Goal: Task Accomplishment & Management: Complete application form

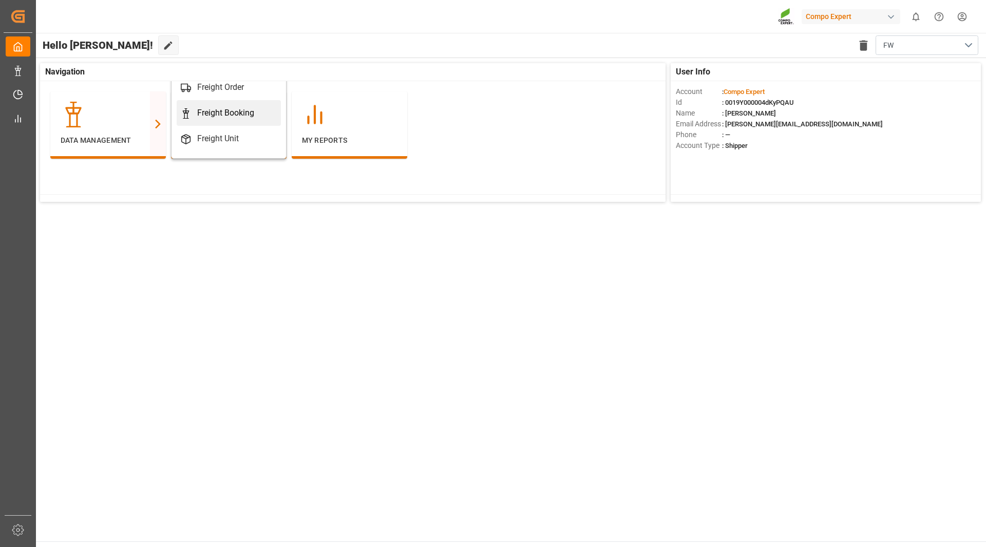
click at [189, 108] on icon at bounding box center [186, 113] width 10 height 10
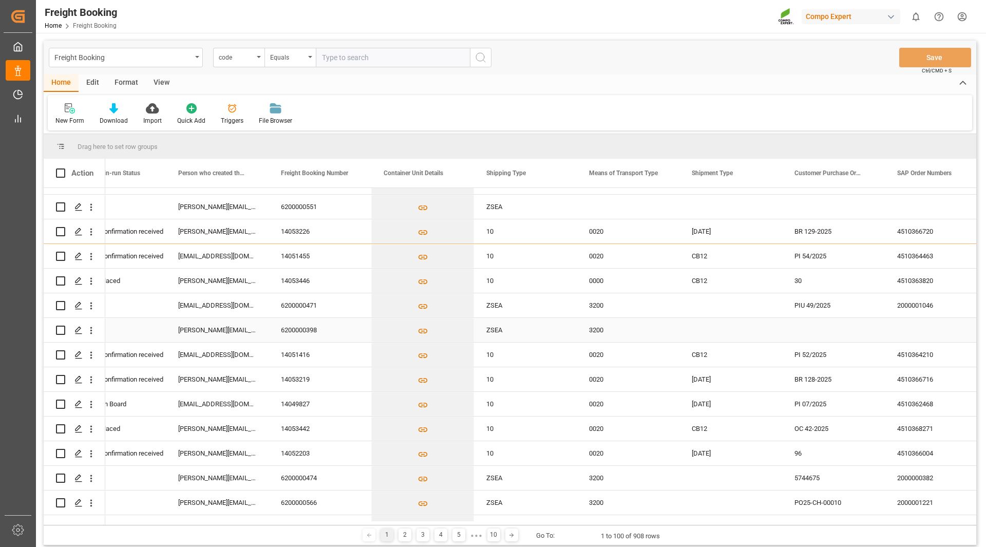
scroll to position [51, 0]
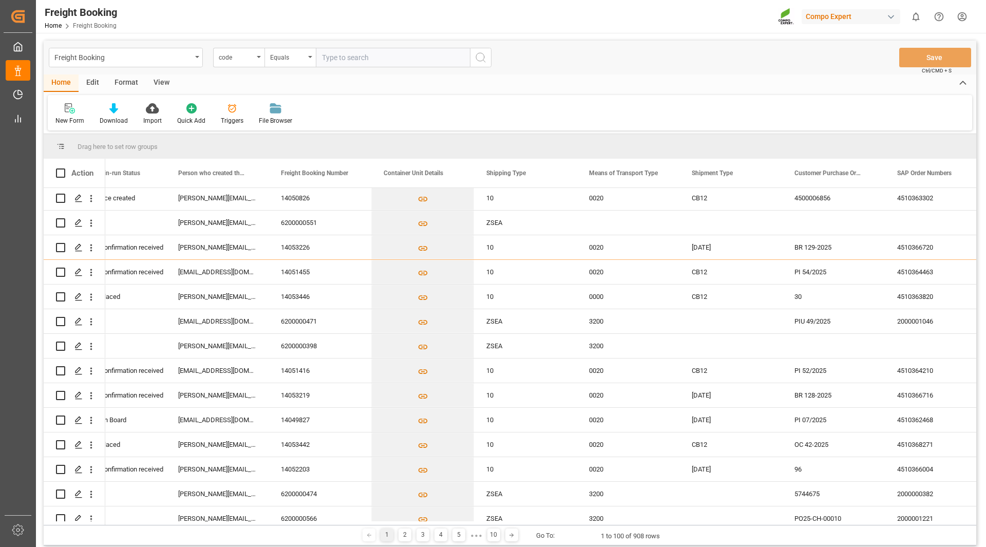
click at [166, 84] on div "View" at bounding box center [161, 82] width 31 height 17
click at [67, 118] on div "Default" at bounding box center [65, 120] width 20 height 9
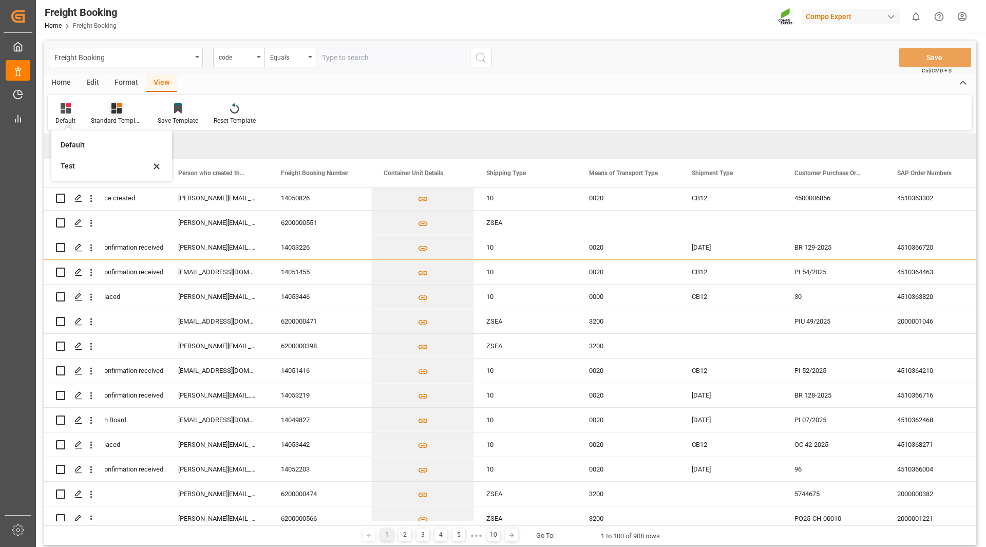
click at [118, 114] on div "Standard Templates" at bounding box center [116, 114] width 67 height 23
click at [123, 148] on div "Overview Countries" at bounding box center [144, 145] width 90 height 11
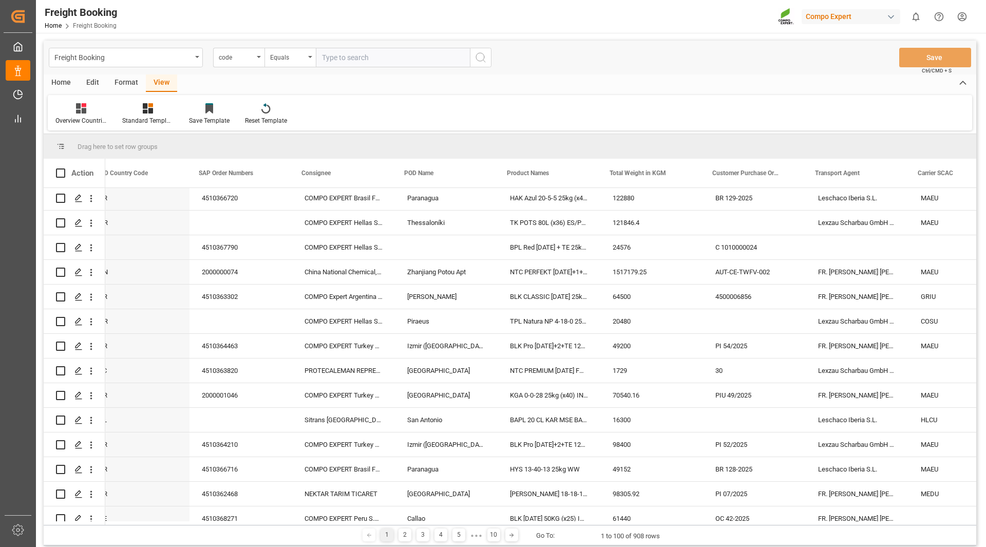
scroll to position [0, 0]
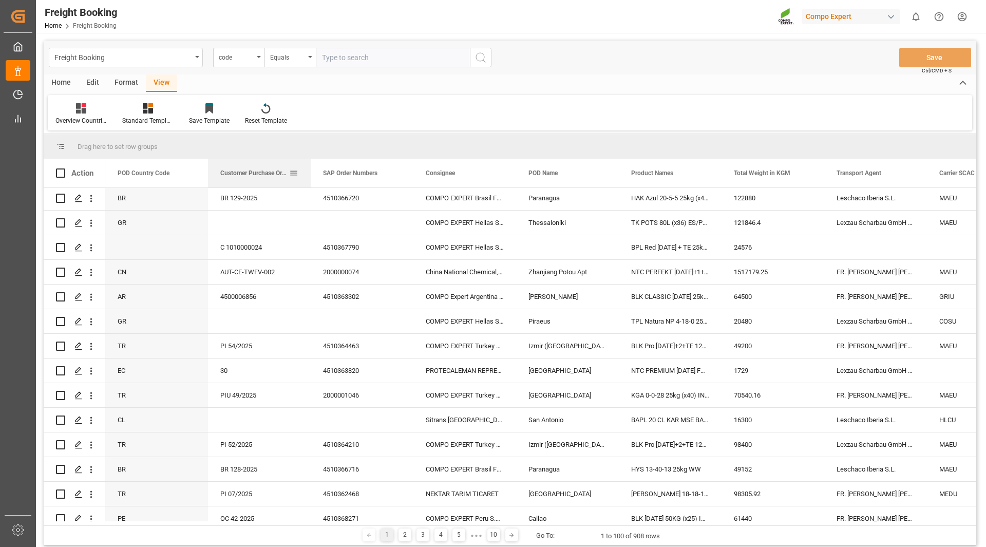
drag, startPoint x: 762, startPoint y: 170, endPoint x: 256, endPoint y: 176, distance: 506.2
click at [256, 176] on span "Customer Purchase Order Numbers" at bounding box center [254, 172] width 69 height 7
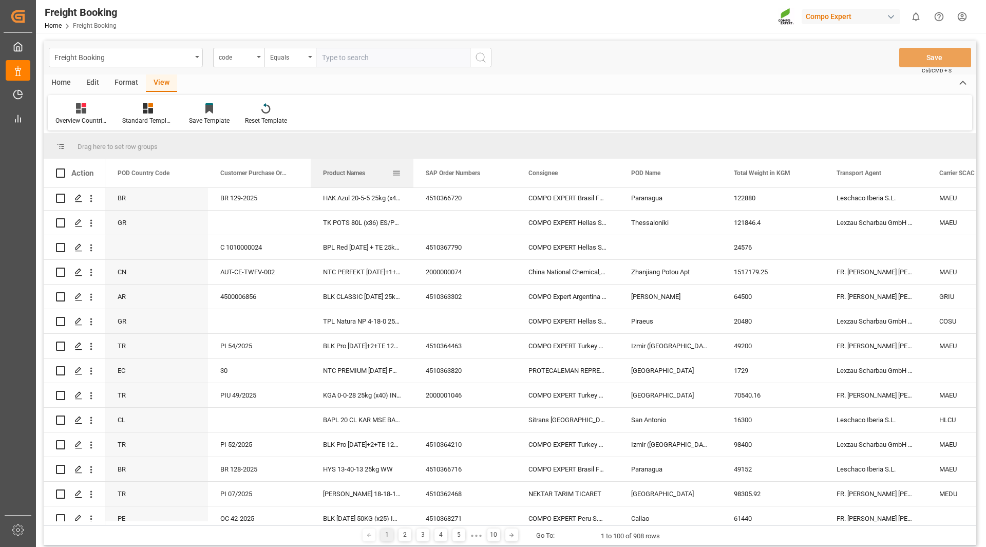
drag, startPoint x: 659, startPoint y: 177, endPoint x: 342, endPoint y: 175, distance: 316.8
click at [342, 175] on span "Product Names" at bounding box center [344, 172] width 42 height 7
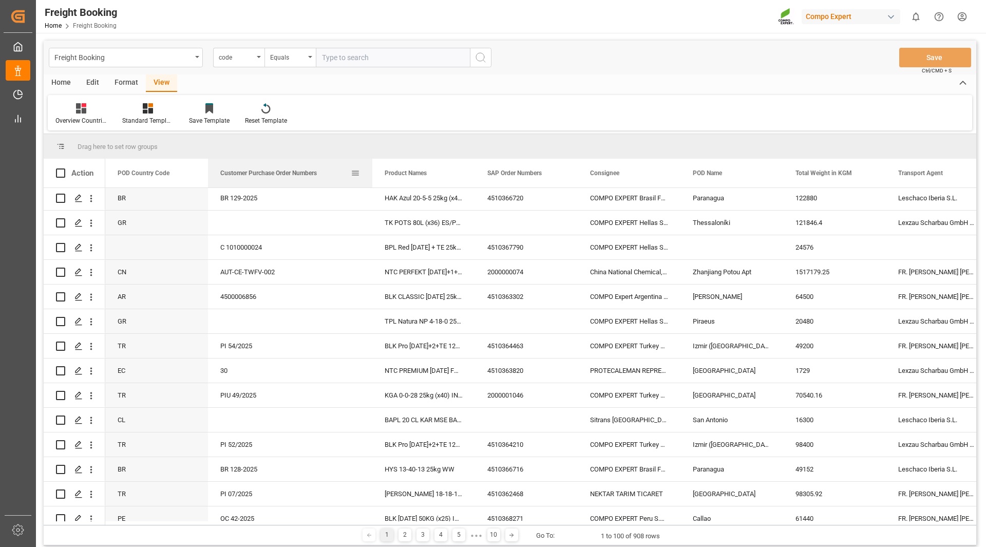
drag, startPoint x: 310, startPoint y: 170, endPoint x: 372, endPoint y: 167, distance: 61.7
click at [372, 167] on div at bounding box center [372, 173] width 4 height 29
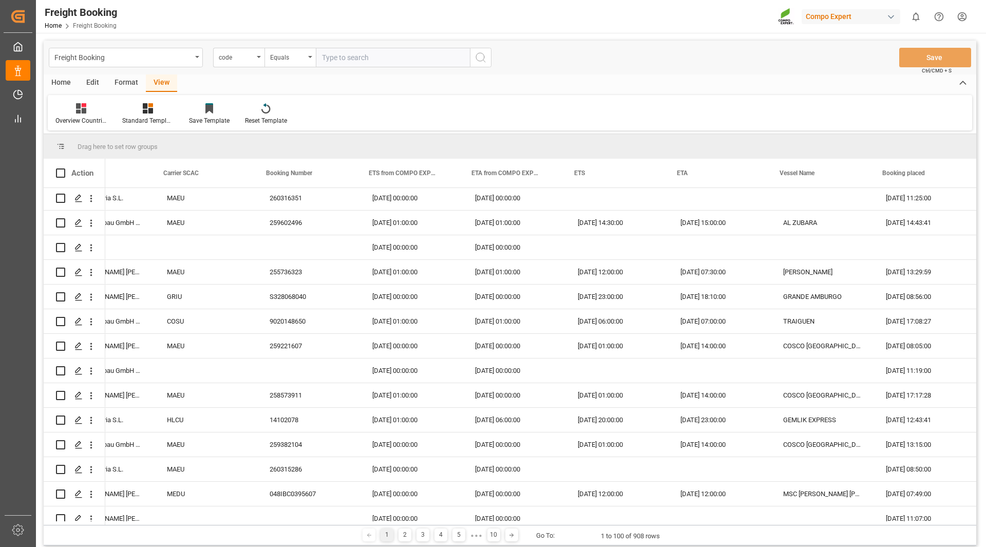
scroll to position [0, 837]
click at [965, 531] on div "1 2 3 4 5 ● ● ● 10 Go To: 1 to 100 of 908 rows" at bounding box center [510, 535] width 932 height 21
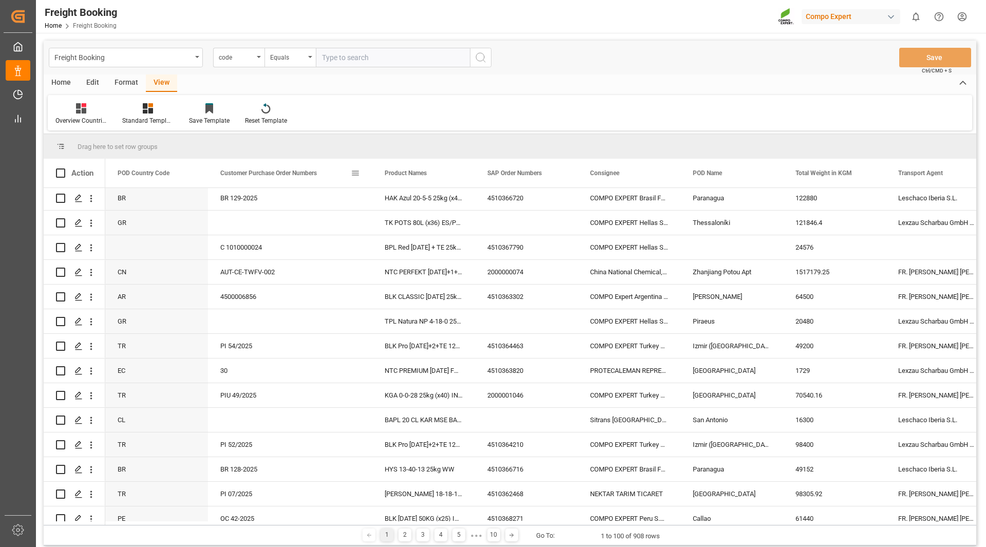
click at [354, 175] on span at bounding box center [355, 172] width 9 height 9
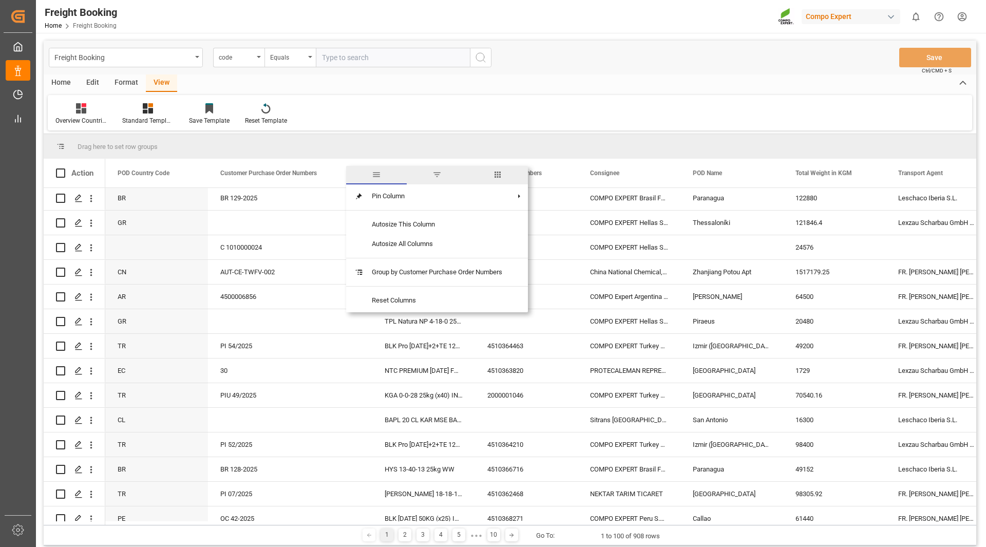
click at [498, 179] on span "columns" at bounding box center [497, 174] width 9 height 9
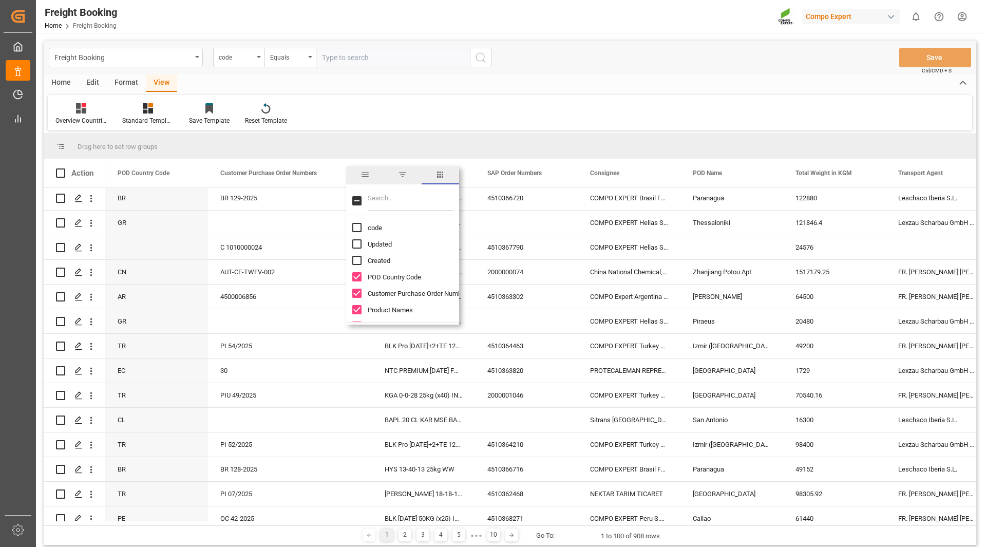
click at [389, 202] on input "Filter Columns Input" at bounding box center [410, 200] width 85 height 21
type input "plan"
drag, startPoint x: 395, startPoint y: 201, endPoint x: 352, endPoint y: 203, distance: 43.2
click at [352, 203] on div "plan" at bounding box center [402, 200] width 113 height 29
click at [90, 199] on icon "open menu" at bounding box center [91, 198] width 11 height 11
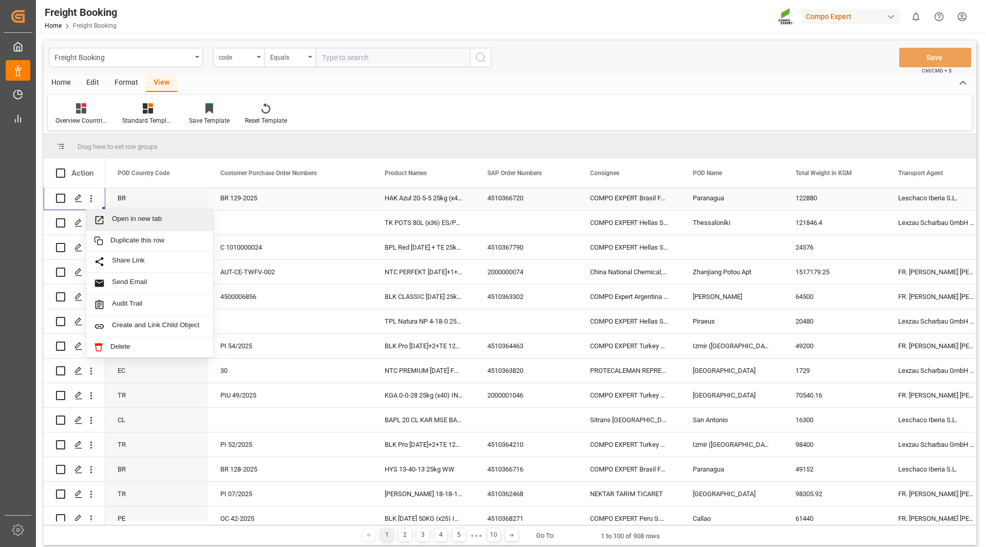
click at [136, 223] on span "Open in new tab" at bounding box center [158, 220] width 93 height 11
click at [355, 175] on span at bounding box center [355, 172] width 9 height 9
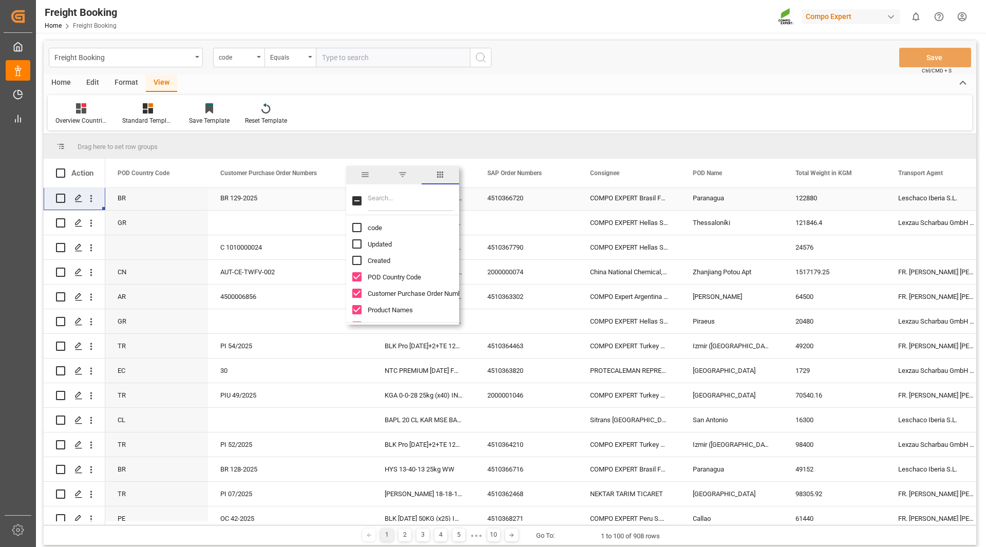
click at [392, 203] on input "Filter Columns Input" at bounding box center [410, 200] width 85 height 21
type input "ware"
click at [355, 225] on input "Warehouse Number column toggle visibility (hidden)" at bounding box center [356, 227] width 9 height 9
checkbox input "true"
checkbox input "false"
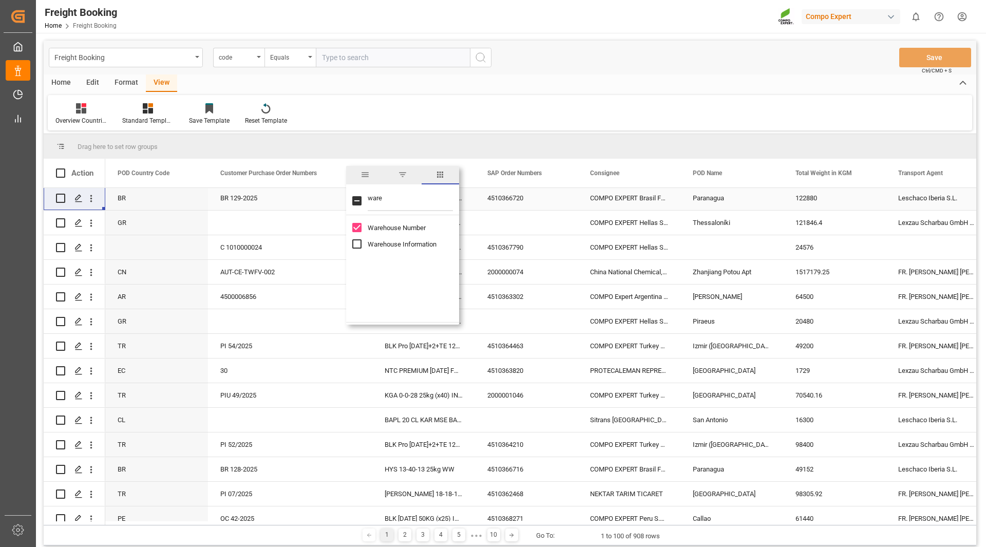
click at [359, 244] on input "Warehouse Information column toggle visibility (hidden)" at bounding box center [356, 243] width 9 height 9
checkbox input "true"
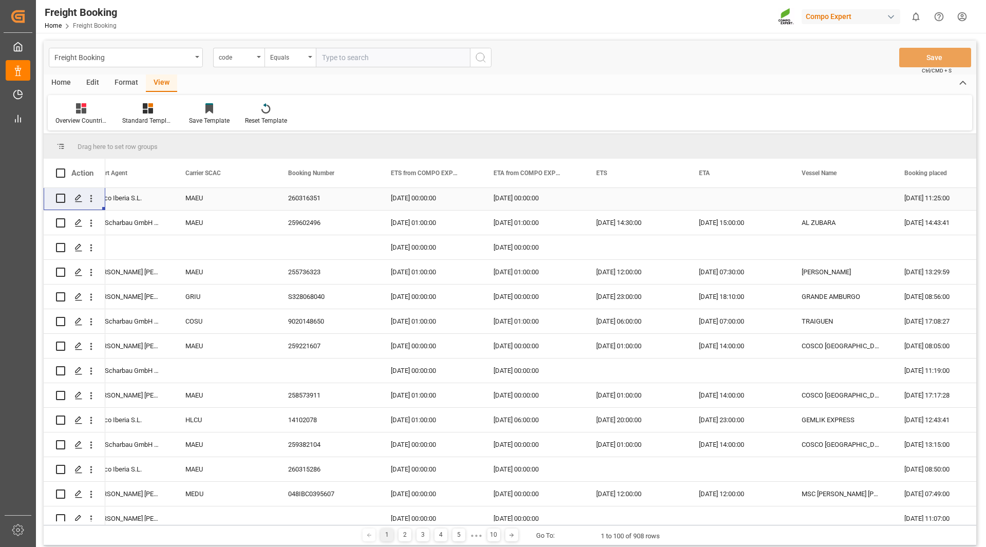
scroll to position [0, 823]
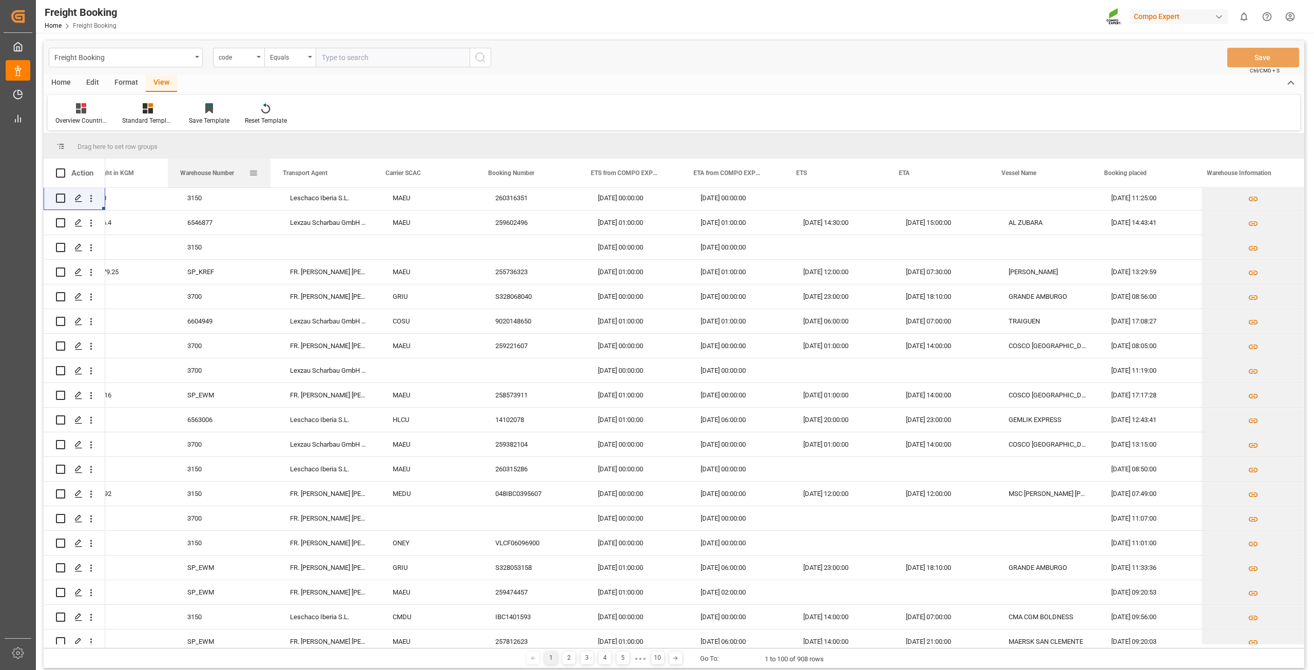
drag, startPoint x: 1132, startPoint y: 175, endPoint x: 181, endPoint y: 182, distance: 951.3
click at [181, 182] on div "Warehouse Number" at bounding box center [214, 173] width 69 height 29
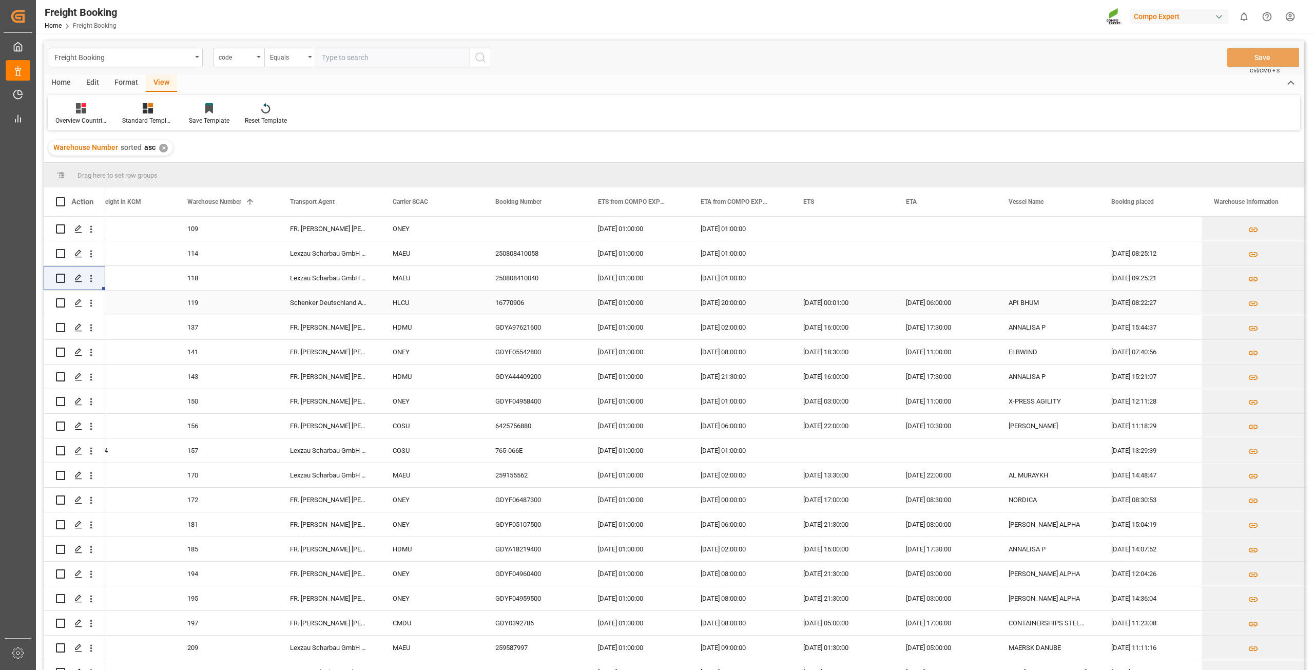
click at [218, 299] on div "119" at bounding box center [226, 303] width 103 height 24
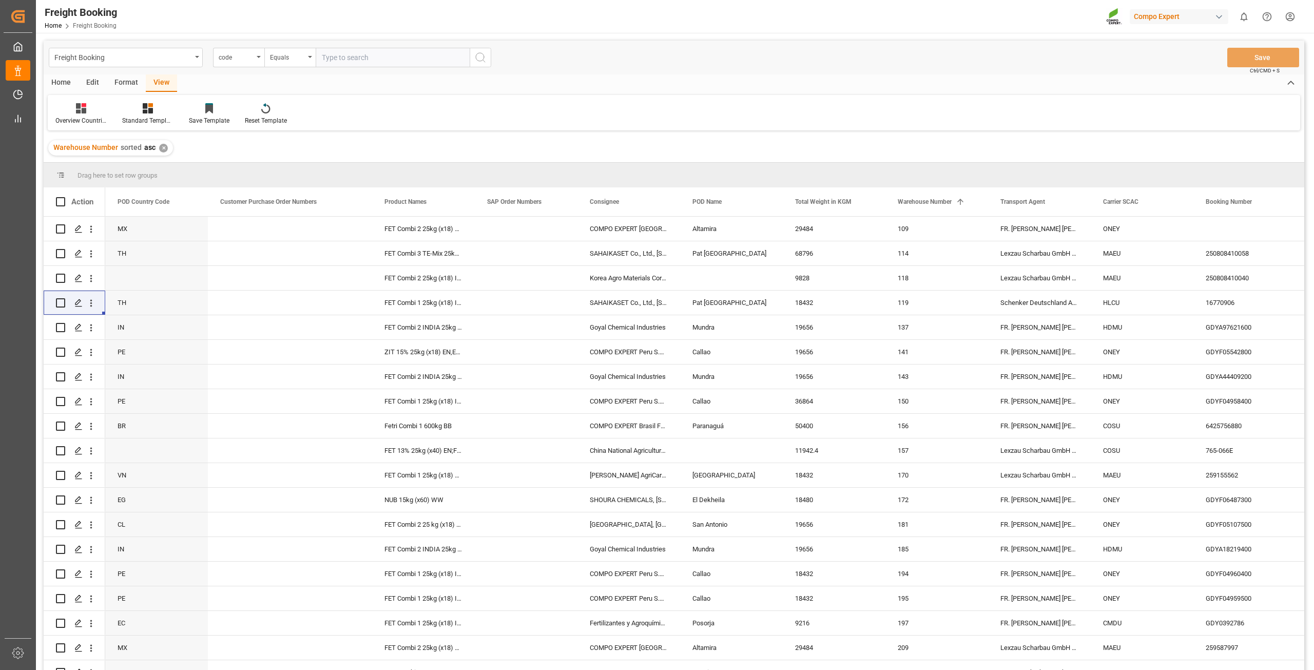
click at [160, 147] on div "✕" at bounding box center [163, 148] width 9 height 9
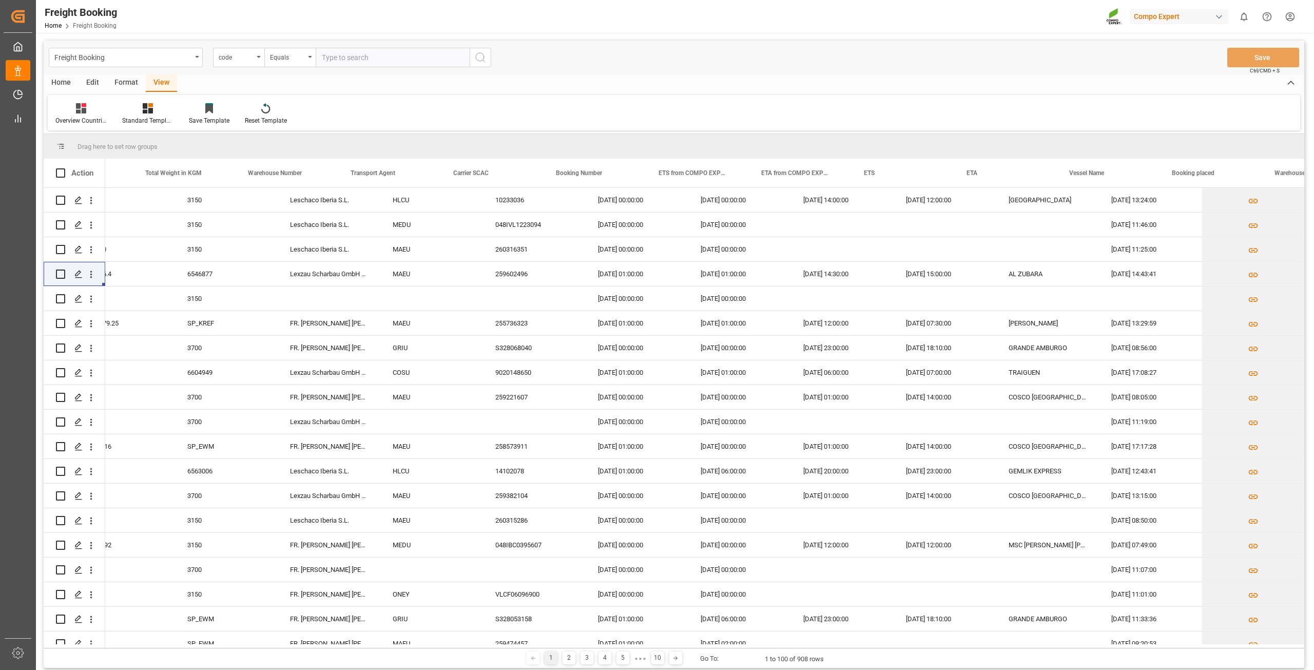
scroll to position [0, 338]
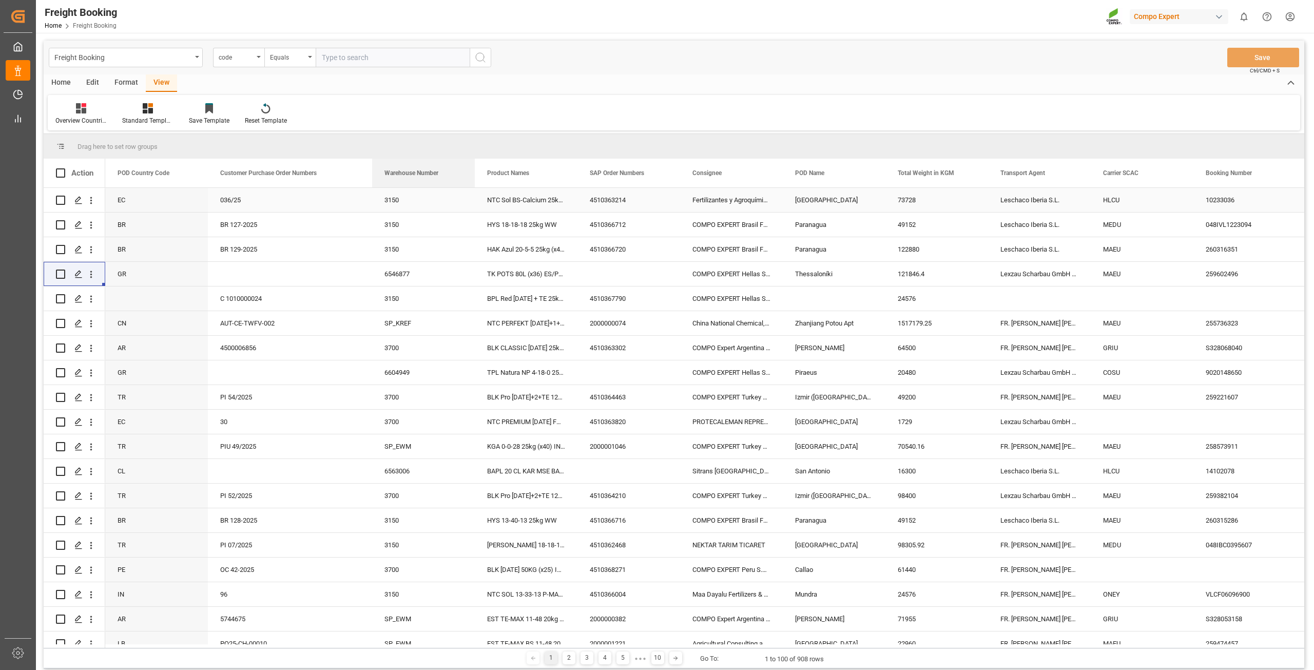
drag, startPoint x: 935, startPoint y: 180, endPoint x: 404, endPoint y: 228, distance: 533.6
click at [358, 209] on div "Action POD Name Total Weight in KGM Warehouse Number" at bounding box center [674, 403] width 1261 height 489
drag, startPoint x: 341, startPoint y: 473, endPoint x: 336, endPoint y: 473, distance: 5.2
click at [341, 473] on div "Press SPACE to select this row." at bounding box center [290, 471] width 164 height 24
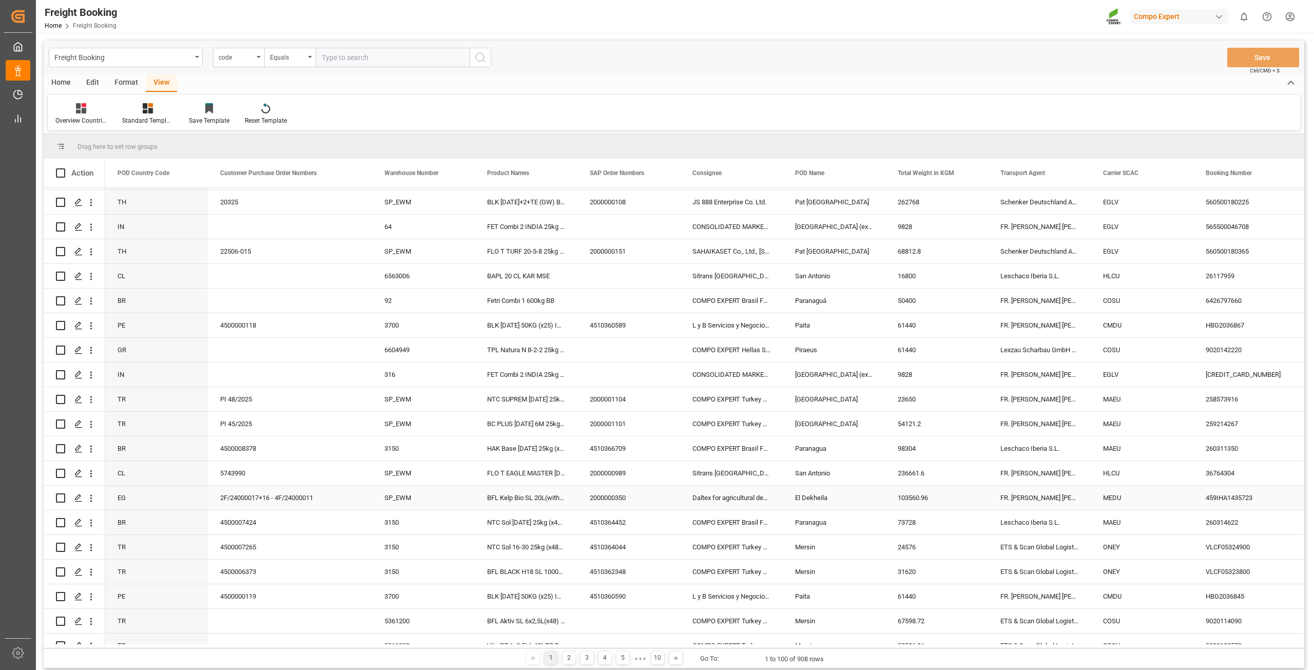
scroll to position [821, 0]
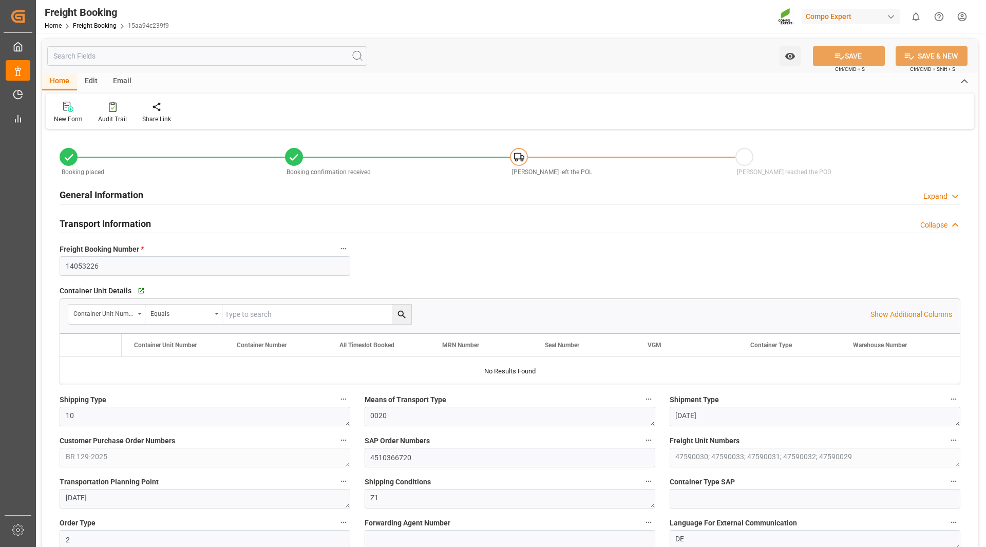
type input "MAEU"
type input "9948750"
type input "ESVLC"
type input "BRPNG"
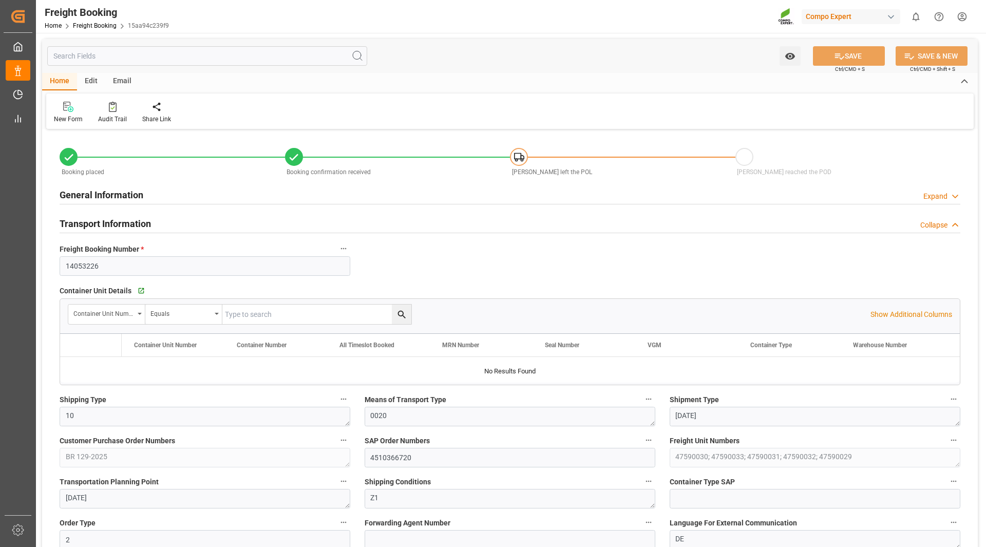
type input "100"
type input "122880"
type input "[DATE] 00:00"
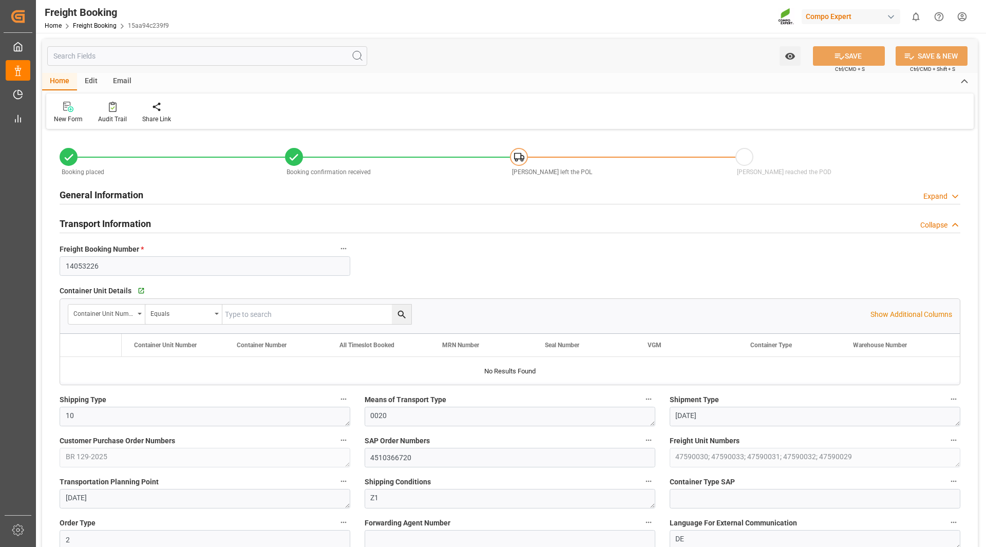
type input "01.10.2025 09:38"
type input "07.10.2025 11:25"
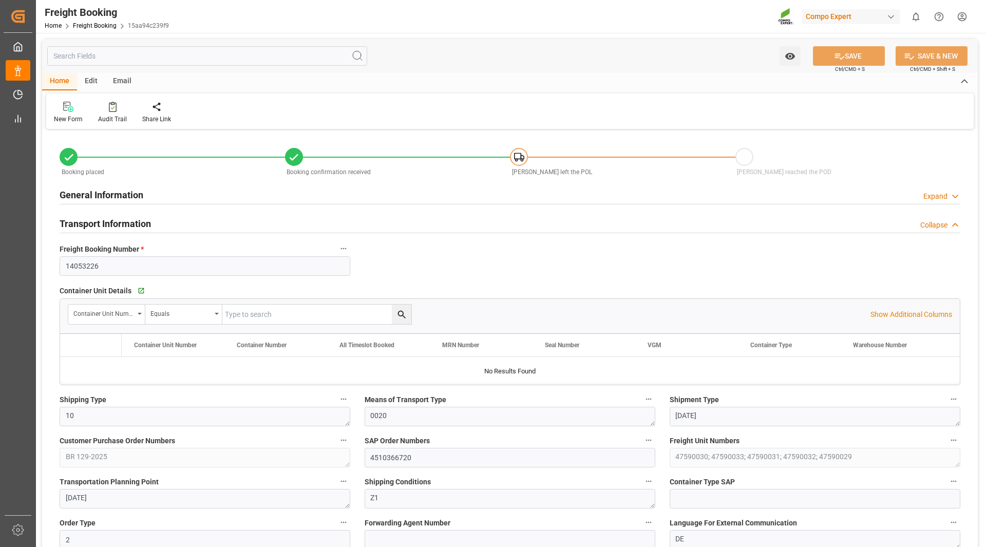
type input "07.10.2025 11:25"
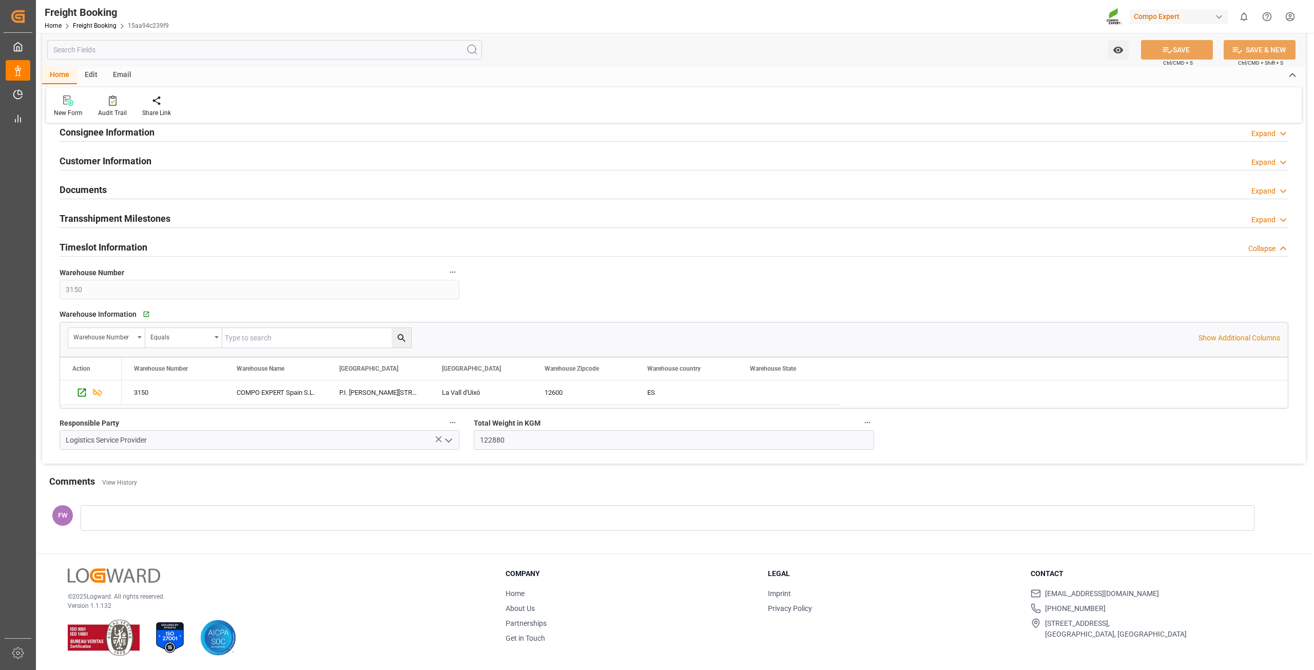
scroll to position [1400, 0]
